Goal: Information Seeking & Learning: Learn about a topic

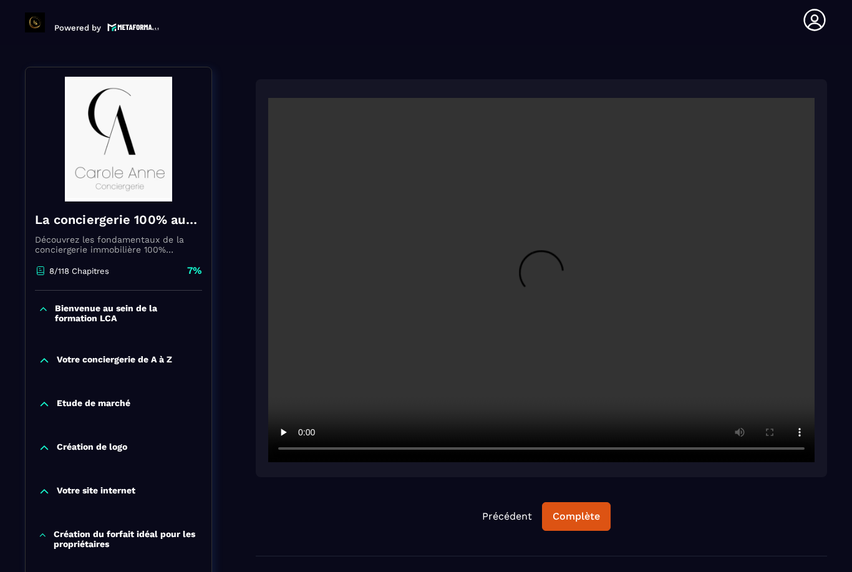
scroll to position [130, 0]
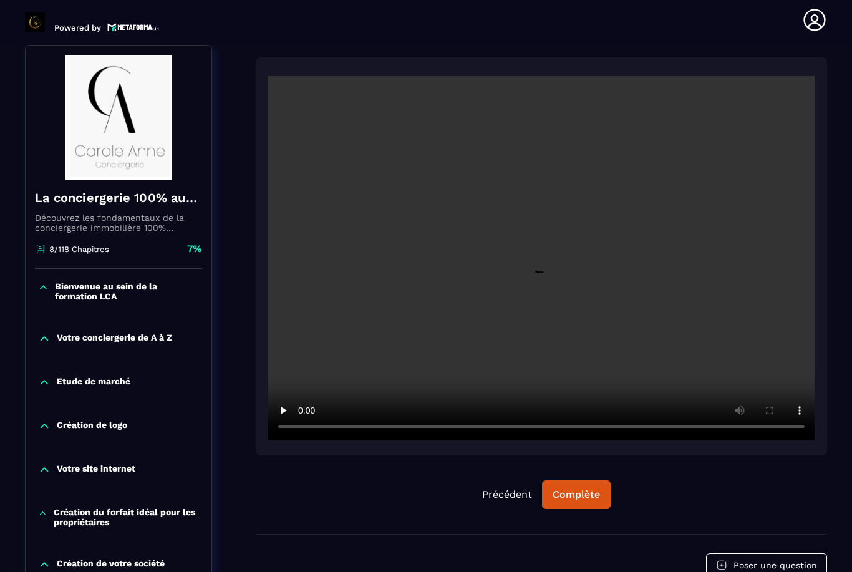
click at [406, 4] on header "Powered by [PERSON_NAME] [PERSON_NAME][EMAIL_ADDRESS][DOMAIN_NAME] Formations Q…" at bounding box center [426, 20] width 852 height 50
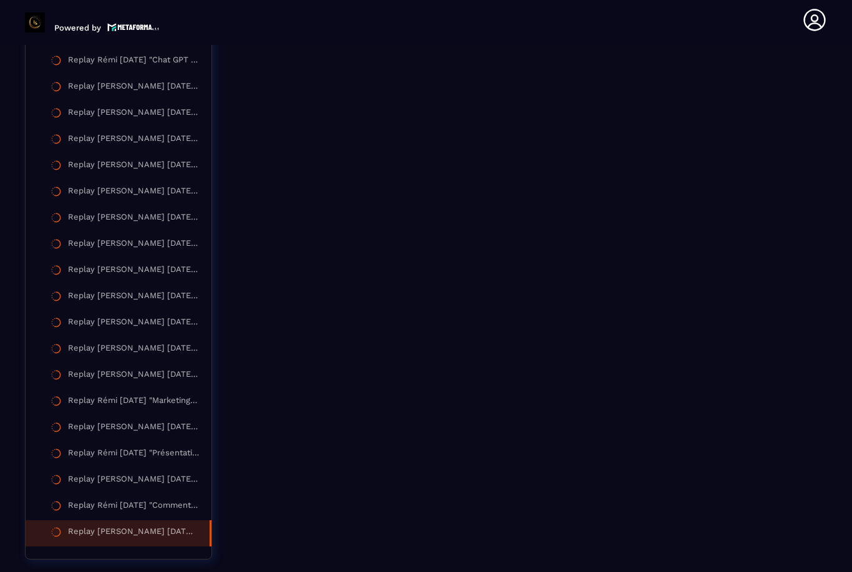
scroll to position [2281, 0]
click at [95, 500] on div "Replay Rémi [DATE] "Comment sécuriser un logement et gérer les achats des équip…" at bounding box center [133, 507] width 131 height 14
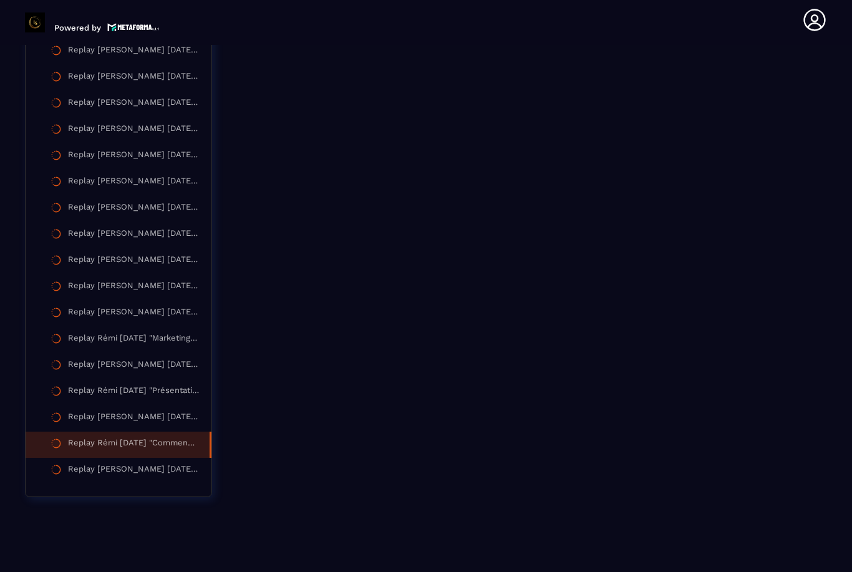
scroll to position [2341, 0]
click at [117, 415] on div "Replay [PERSON_NAME] [DATE] "Recruter Et Gérer Son Equipe De Ménage"" at bounding box center [133, 420] width 131 height 14
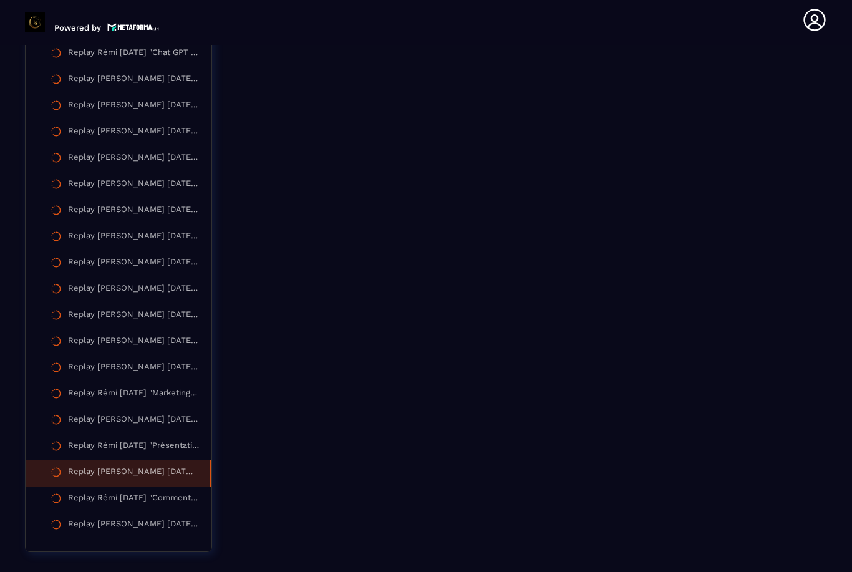
scroll to position [2289, 0]
click at [90, 415] on div "Replay [PERSON_NAME] [DATE] "Comment gérer les voyageurs"" at bounding box center [133, 420] width 131 height 14
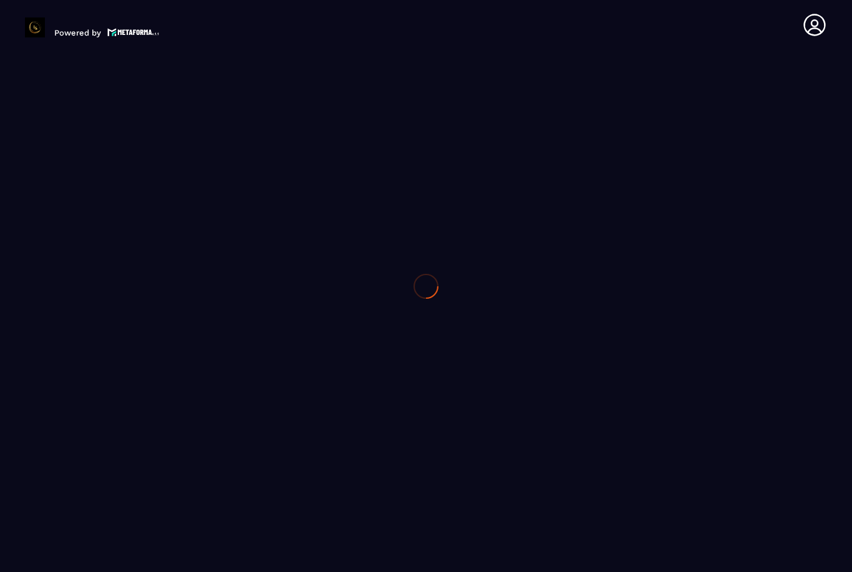
click at [90, 414] on div at bounding box center [426, 286] width 852 height 572
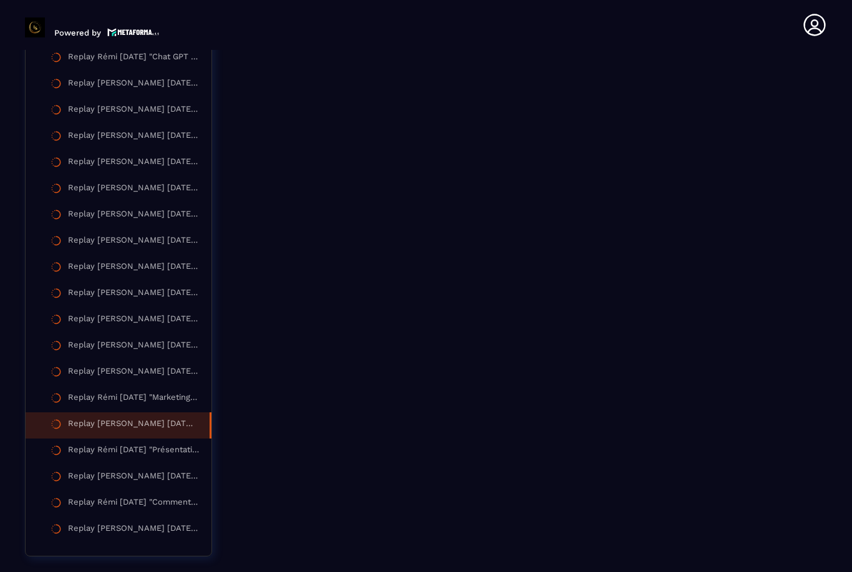
scroll to position [5, 0]
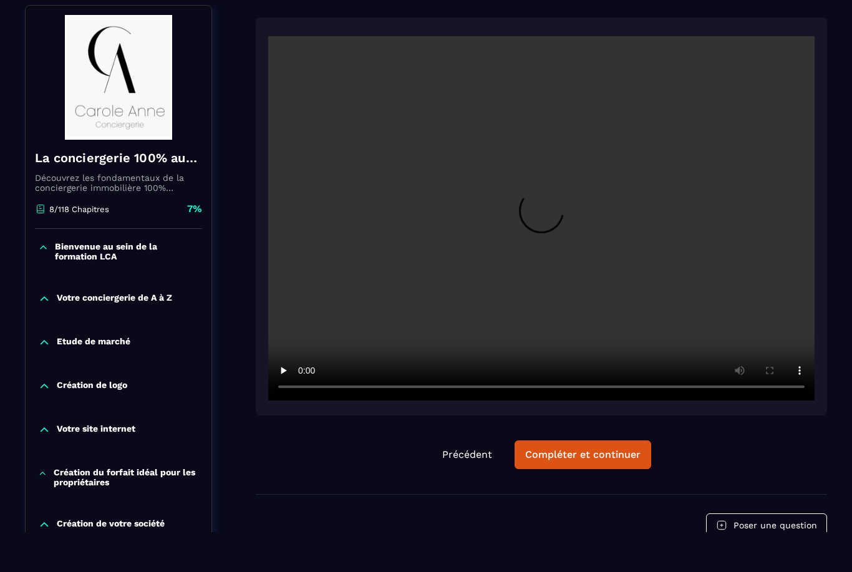
click at [103, 420] on div "Votre site internet" at bounding box center [119, 433] width 186 height 44
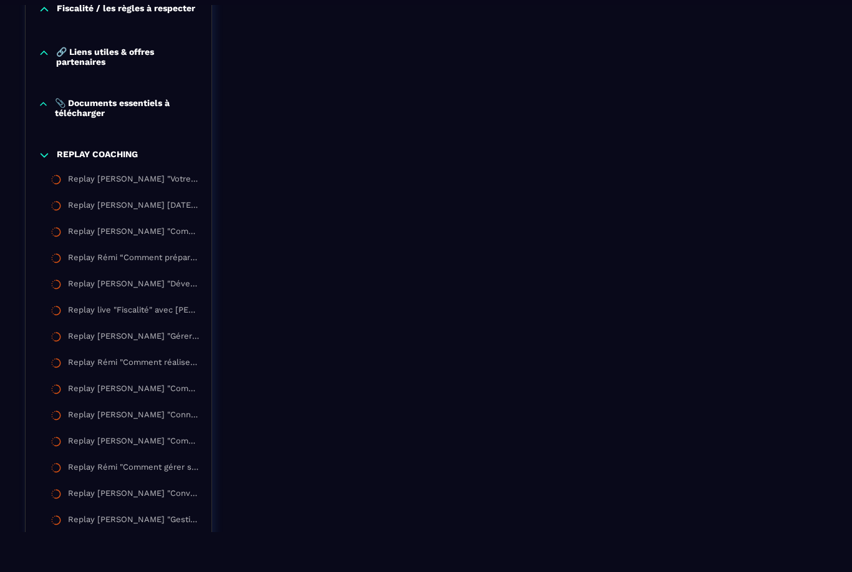
scroll to position [1388, 0]
click at [105, 423] on div "Replay [PERSON_NAME] "Connaitre la réglementation en location saisonnière"" at bounding box center [133, 417] width 131 height 14
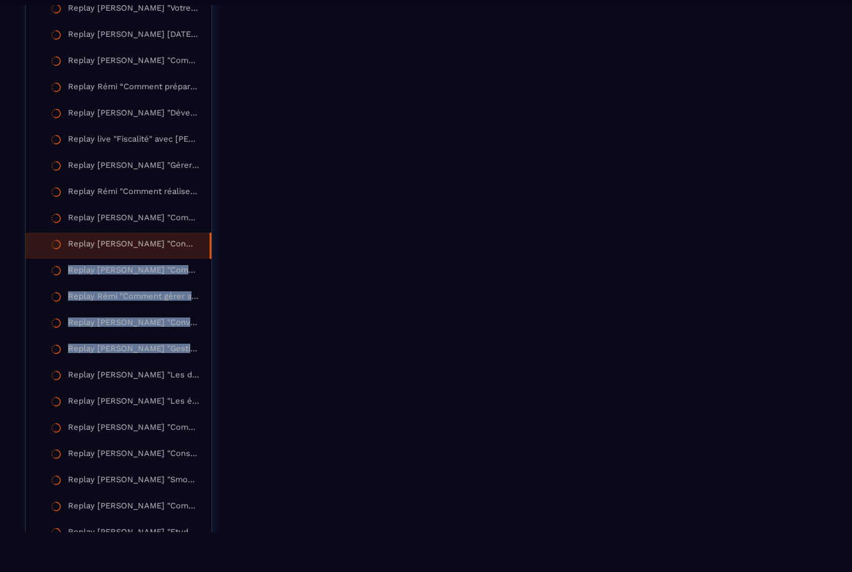
scroll to position [1559, 0]
click at [4, 331] on section "Formations Questions Communauté Événements Formations / La conciergerie 100% au…" at bounding box center [426, 268] width 852 height 527
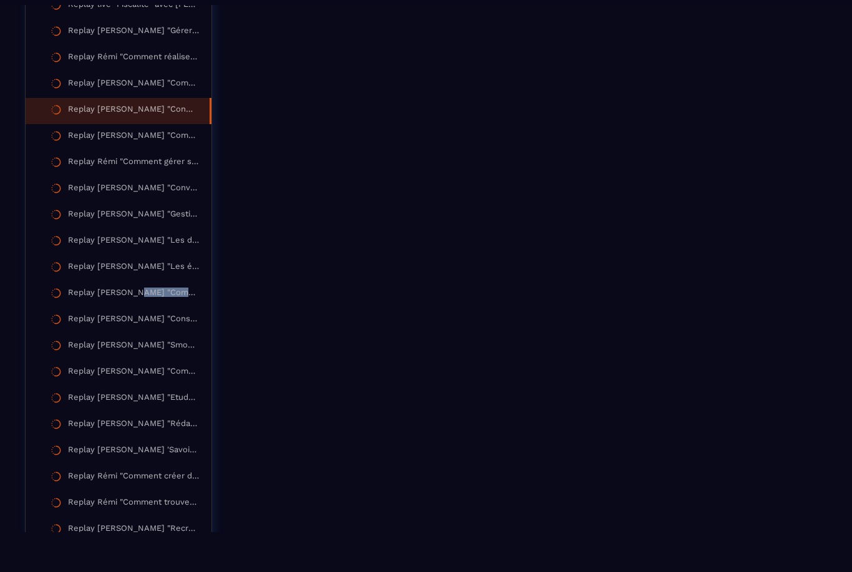
scroll to position [1696, 0]
click at [90, 299] on div "Replay [PERSON_NAME] "Comment s’occuper quotidiennement de [PERSON_NAME] annonc…" at bounding box center [133, 293] width 131 height 14
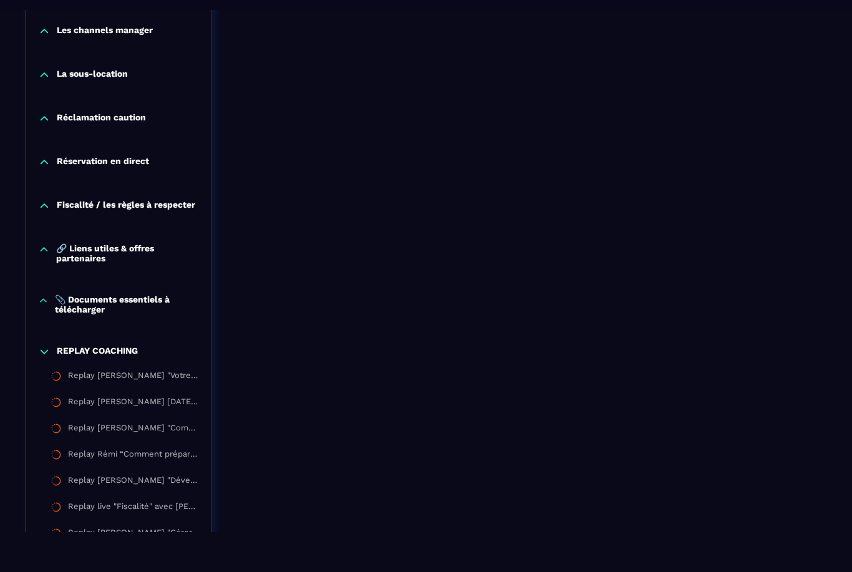
scroll to position [1197, 0]
click at [105, 314] on p "📎 Documents essentiels à télécharger" at bounding box center [127, 304] width 144 height 20
click at [176, 341] on div "📎 Documents essentiels à télécharger" at bounding box center [133, 334] width 131 height 14
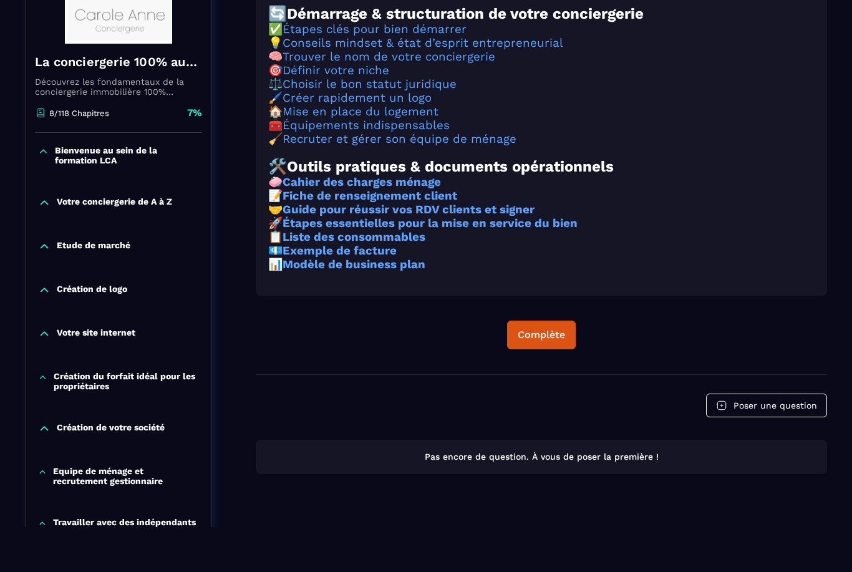
scroll to position [130, 0]
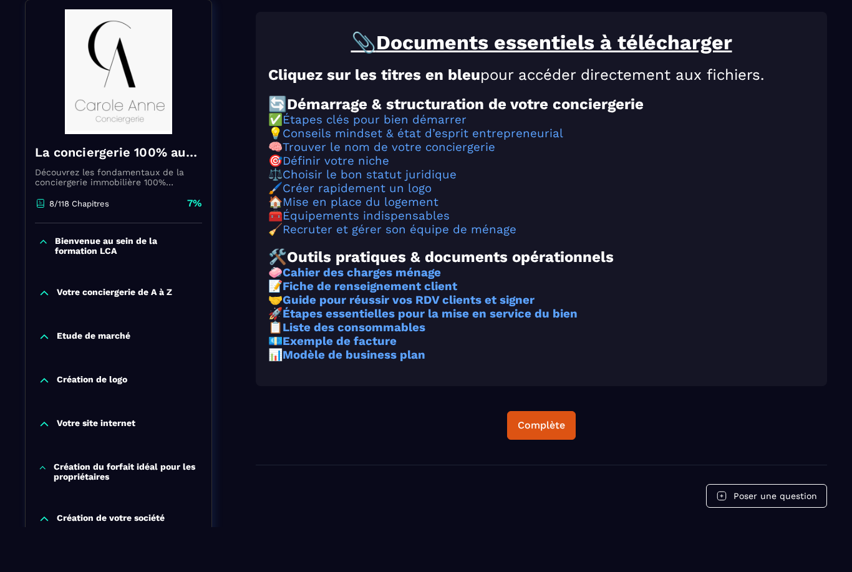
click at [483, 237] on link "Recruter et gérer son équipe de ménage" at bounding box center [400, 230] width 234 height 14
click at [326, 209] on link "Mise en place du logement" at bounding box center [361, 202] width 156 height 14
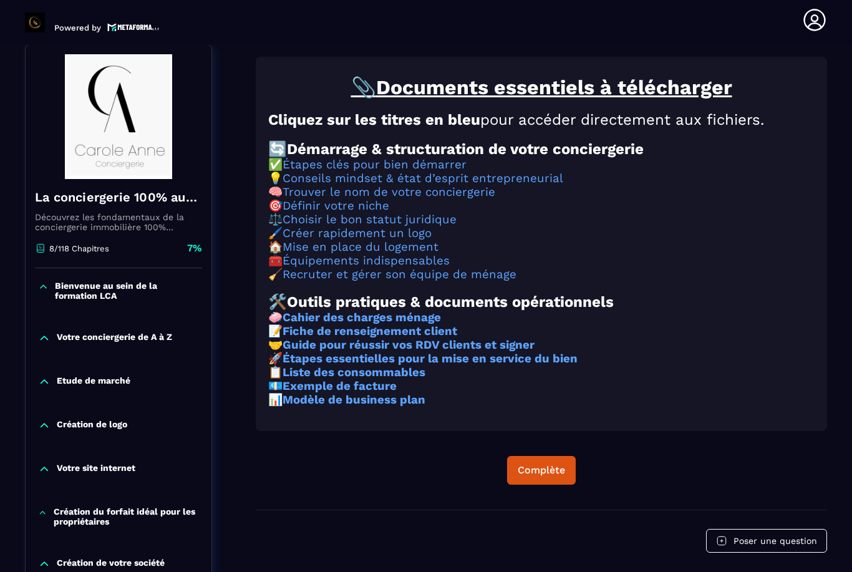
scroll to position [0, 0]
